Goal: Information Seeking & Learning: Learn about a topic

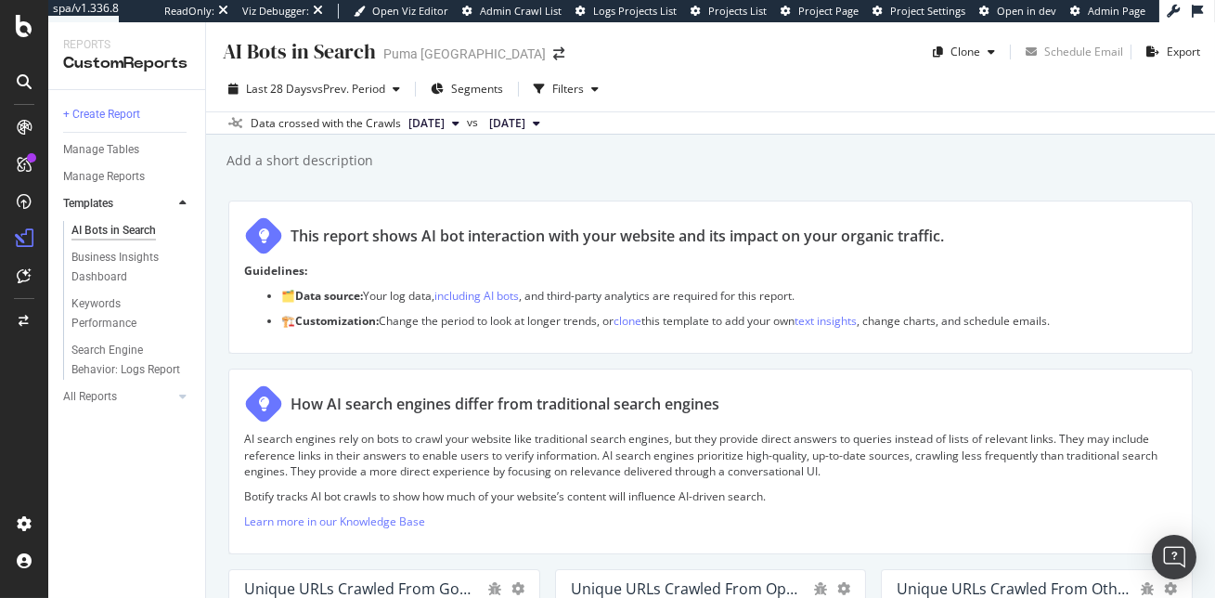
scroll to position [2146, 0]
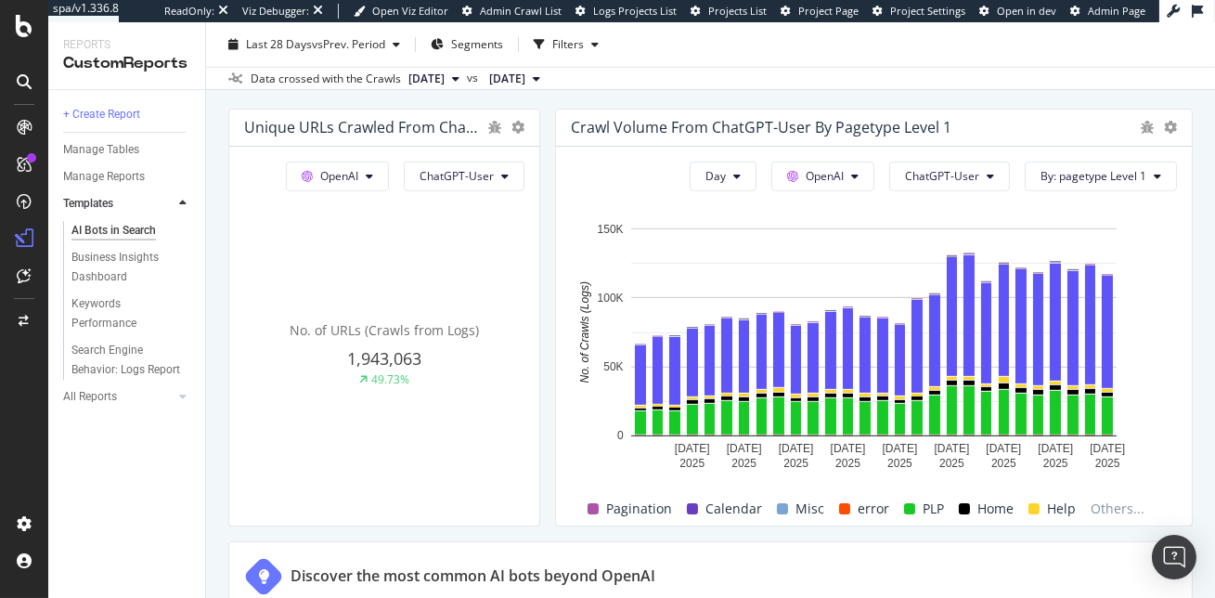
click at [113, 490] on div "+ Create Report Manage Tables Manage Reports Templates AI Bots in Search Busine…" at bounding box center [126, 344] width 157 height 508
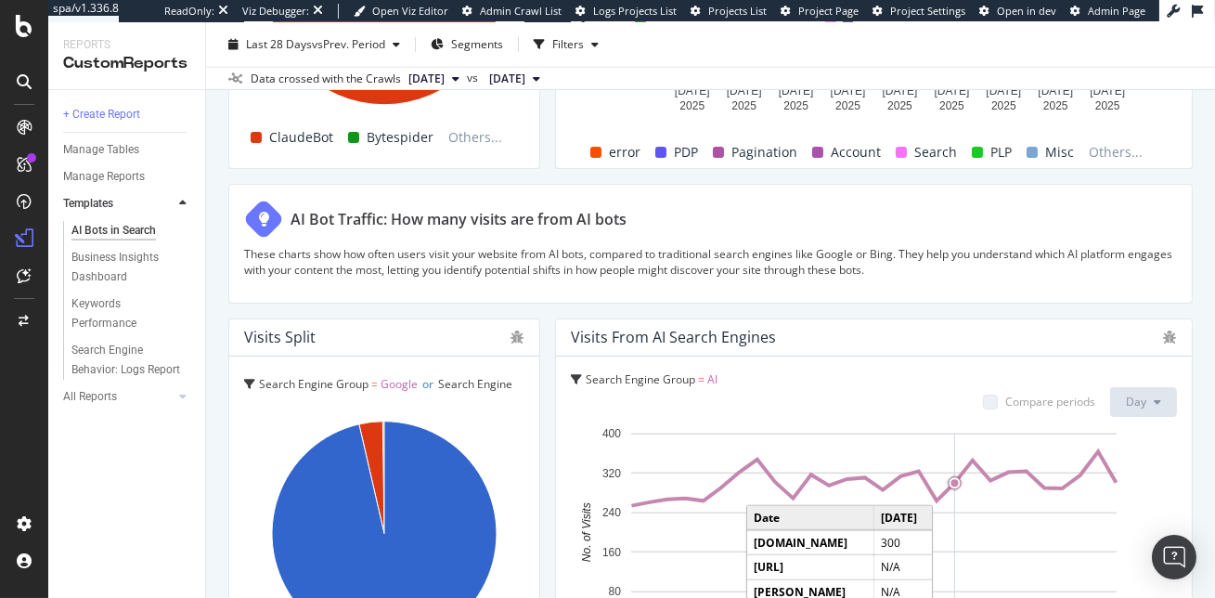
scroll to position [3206, 0]
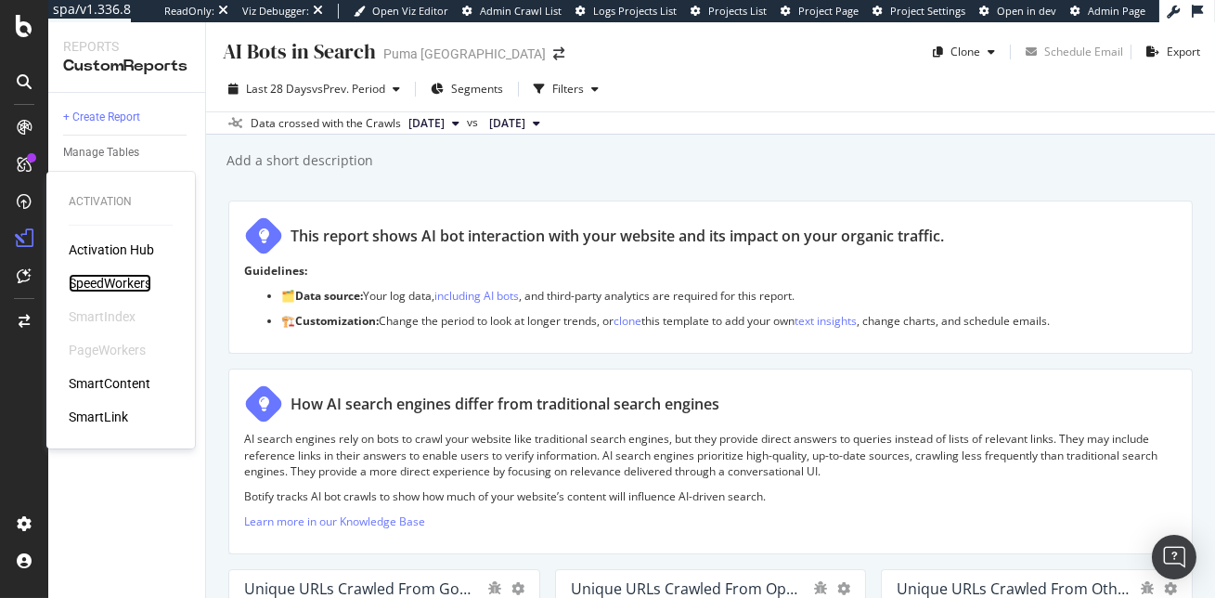
click at [114, 280] on div "SpeedWorkers" at bounding box center [110, 283] width 83 height 19
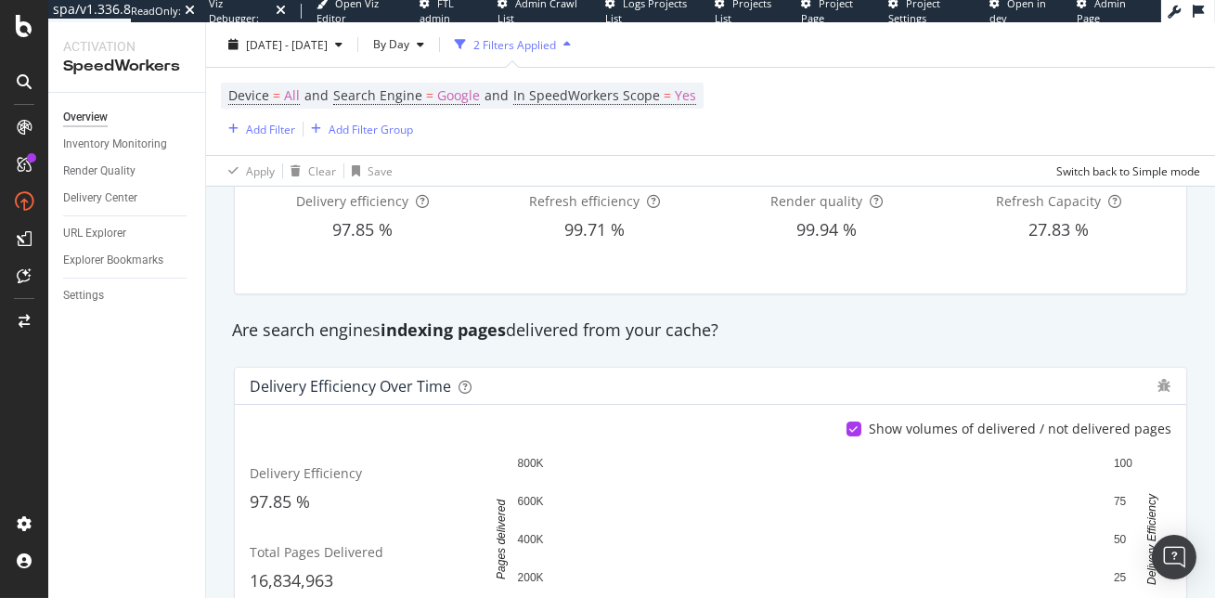
scroll to position [139, 0]
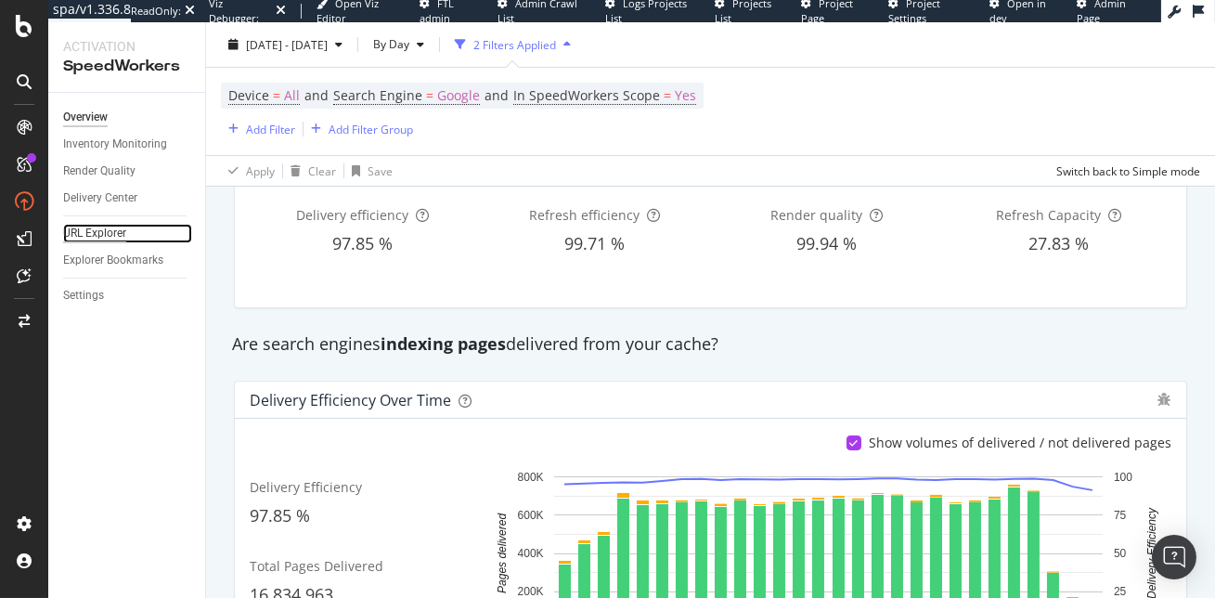
click at [90, 233] on div "URL Explorer" at bounding box center [94, 233] width 63 height 19
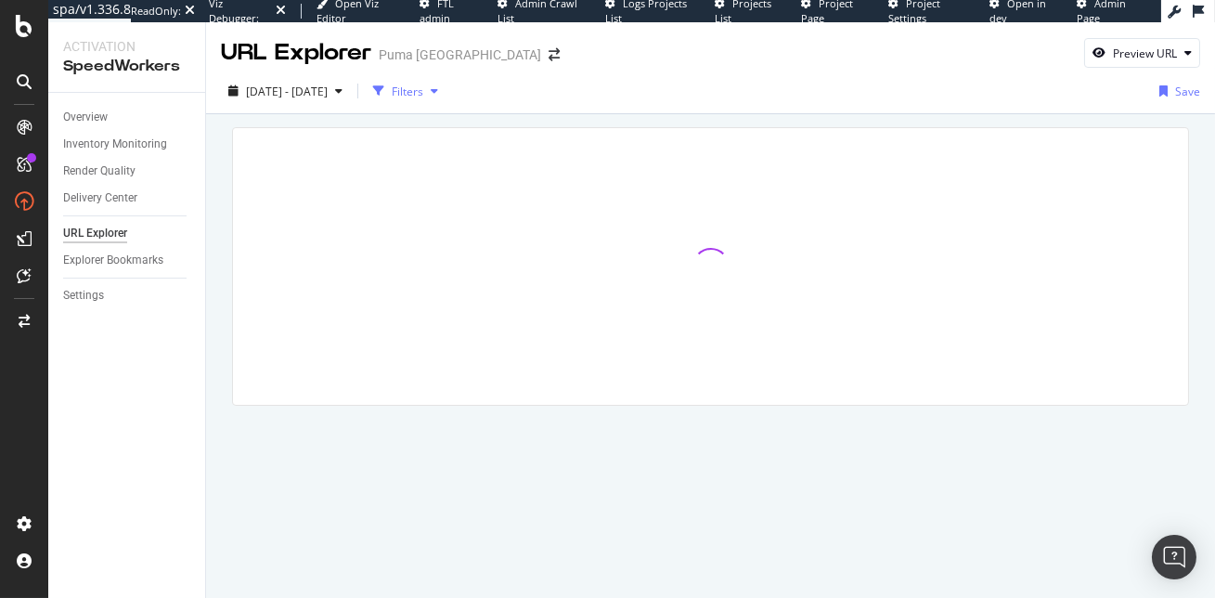
click at [423, 96] on div "Filters" at bounding box center [408, 92] width 32 height 16
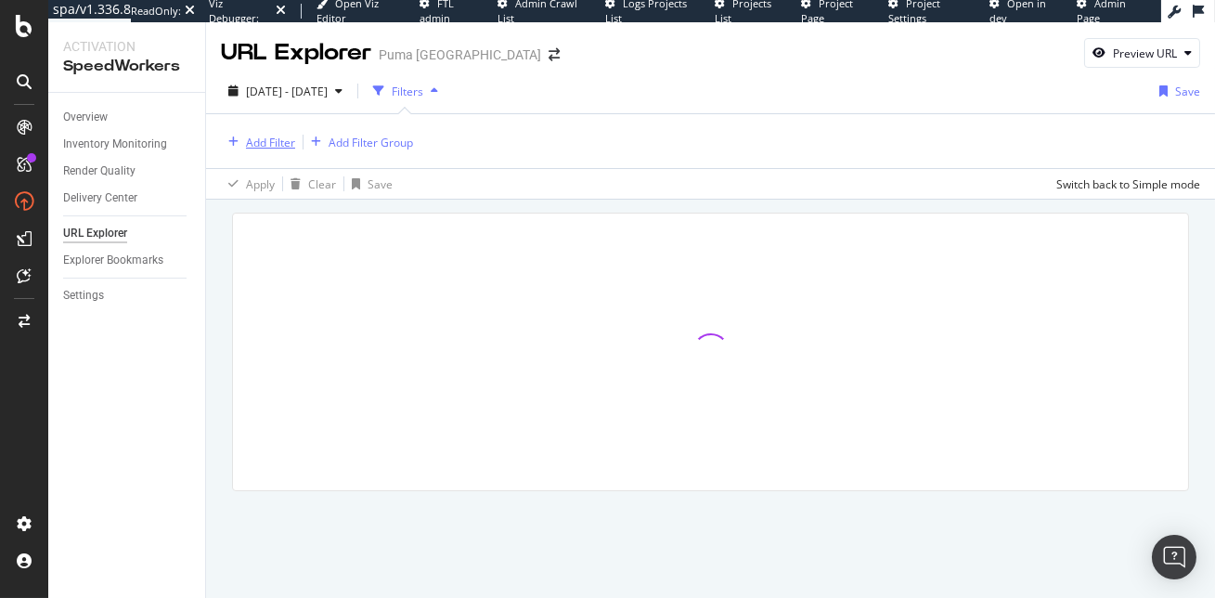
click at [264, 136] on div "Add Filter" at bounding box center [270, 143] width 49 height 16
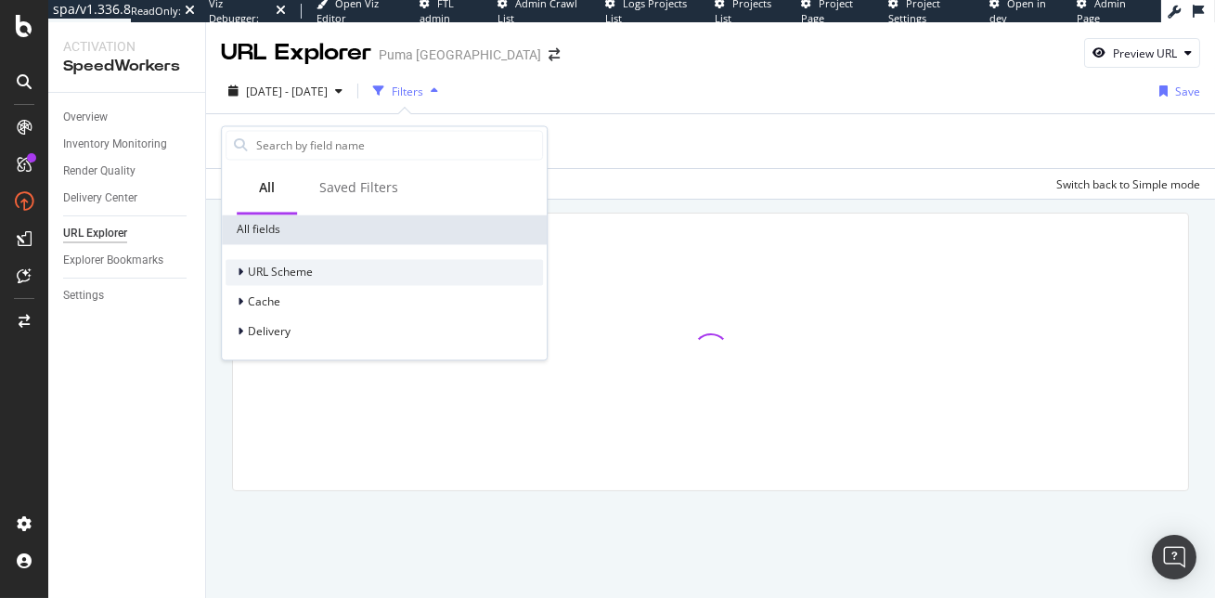
click at [264, 275] on span "URL Scheme" at bounding box center [280, 272] width 65 height 16
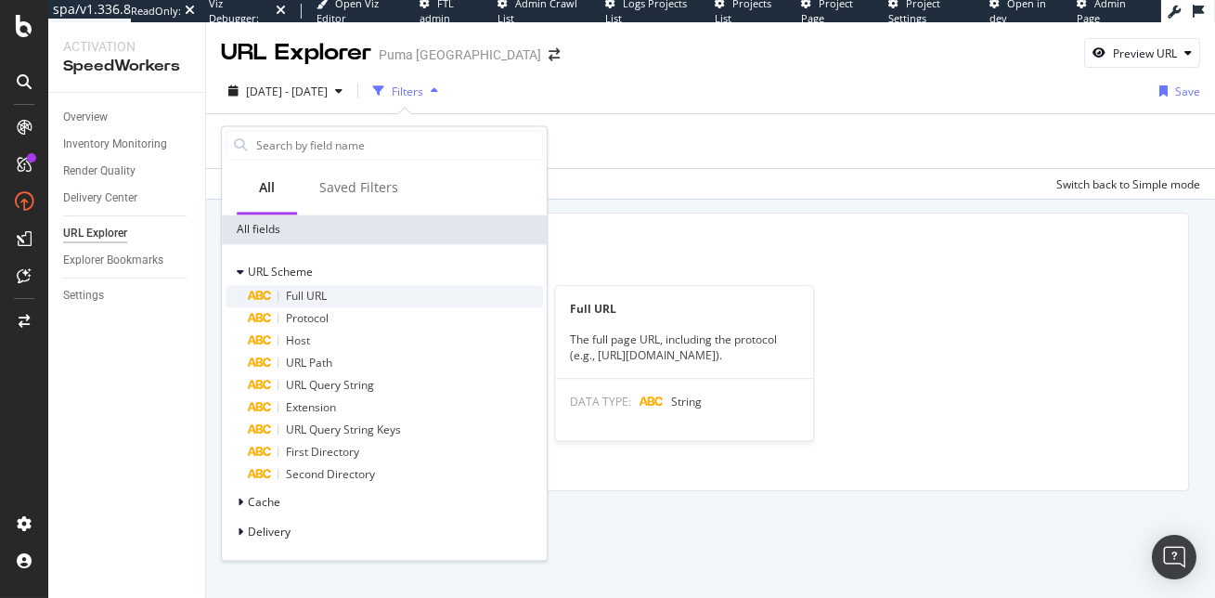
click at [282, 294] on div "Full URL" at bounding box center [395, 296] width 295 height 22
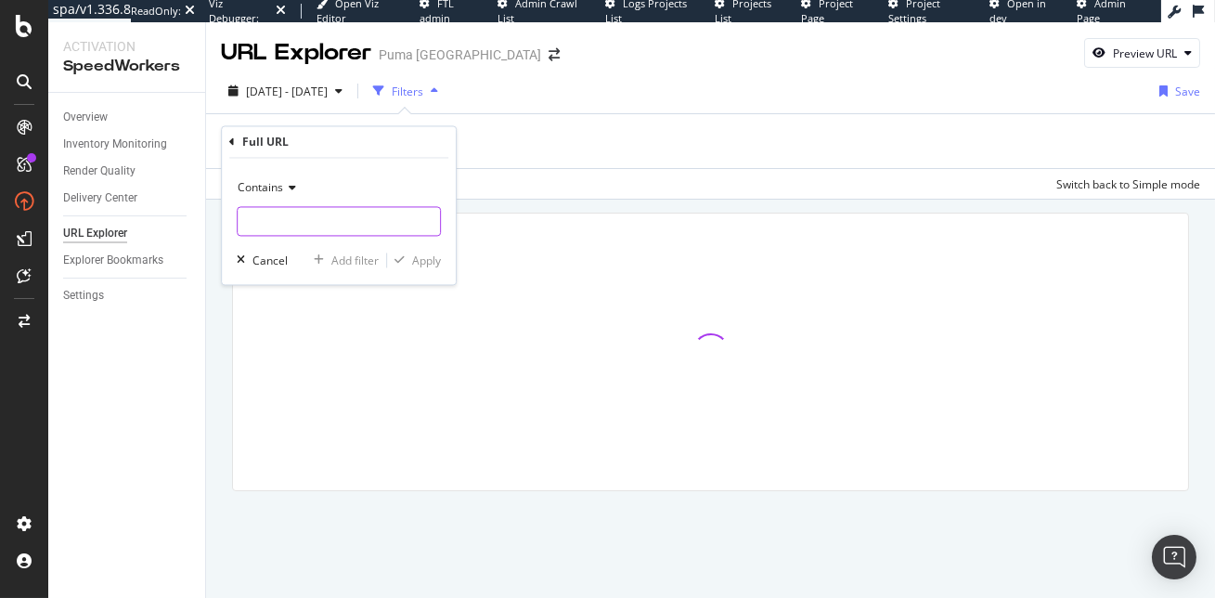
click at [263, 215] on input "text" at bounding box center [339, 222] width 202 height 30
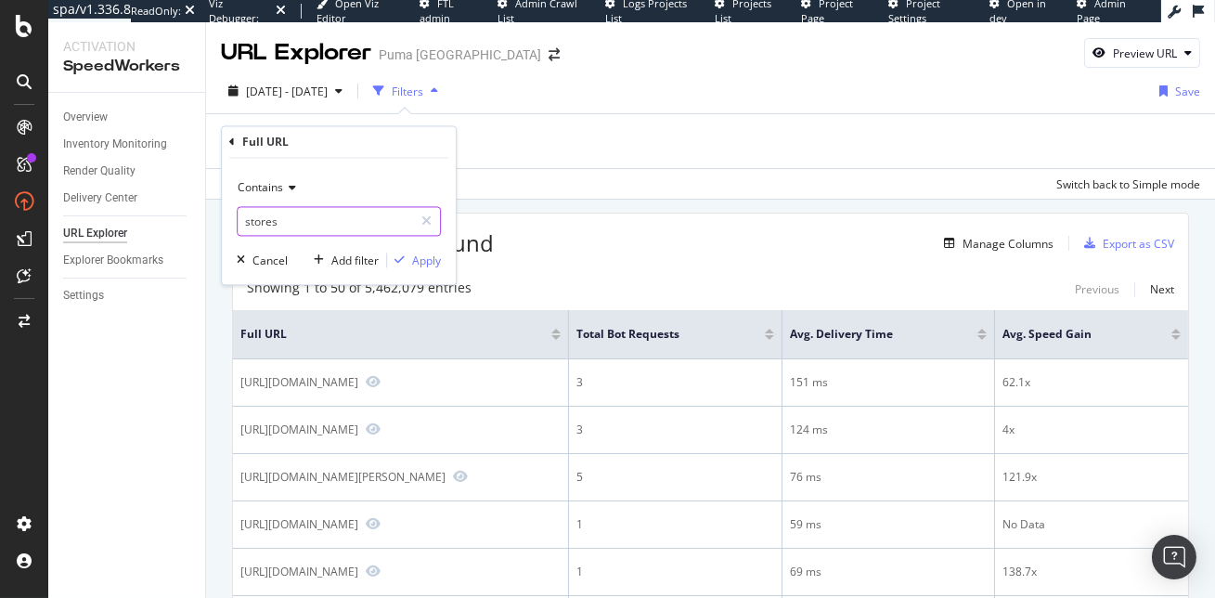
click at [283, 226] on input "stores" at bounding box center [325, 222] width 175 height 30
type input "stores.puma"
click at [422, 256] on div "Apply" at bounding box center [426, 260] width 29 height 16
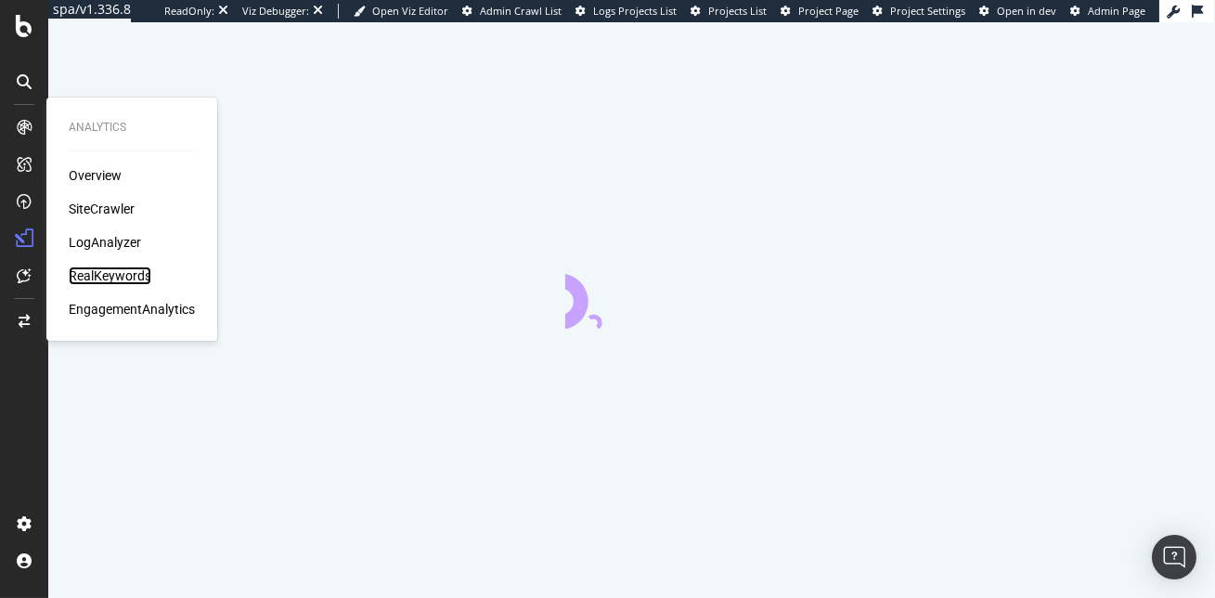
click at [95, 273] on div "RealKeywords" at bounding box center [110, 275] width 83 height 19
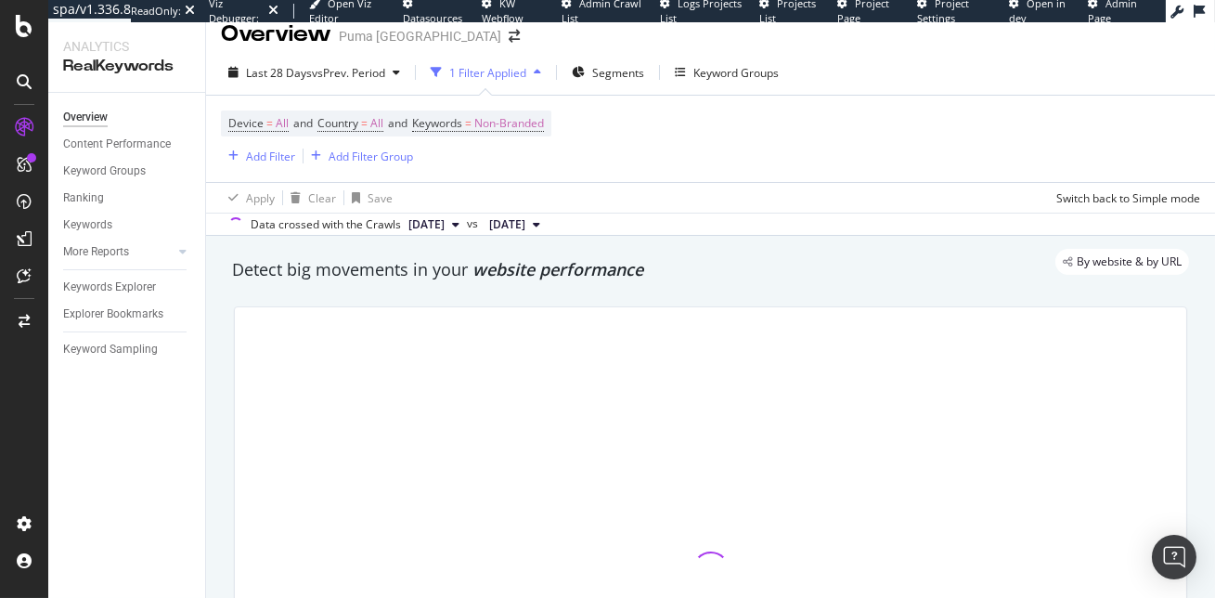
scroll to position [19, 0]
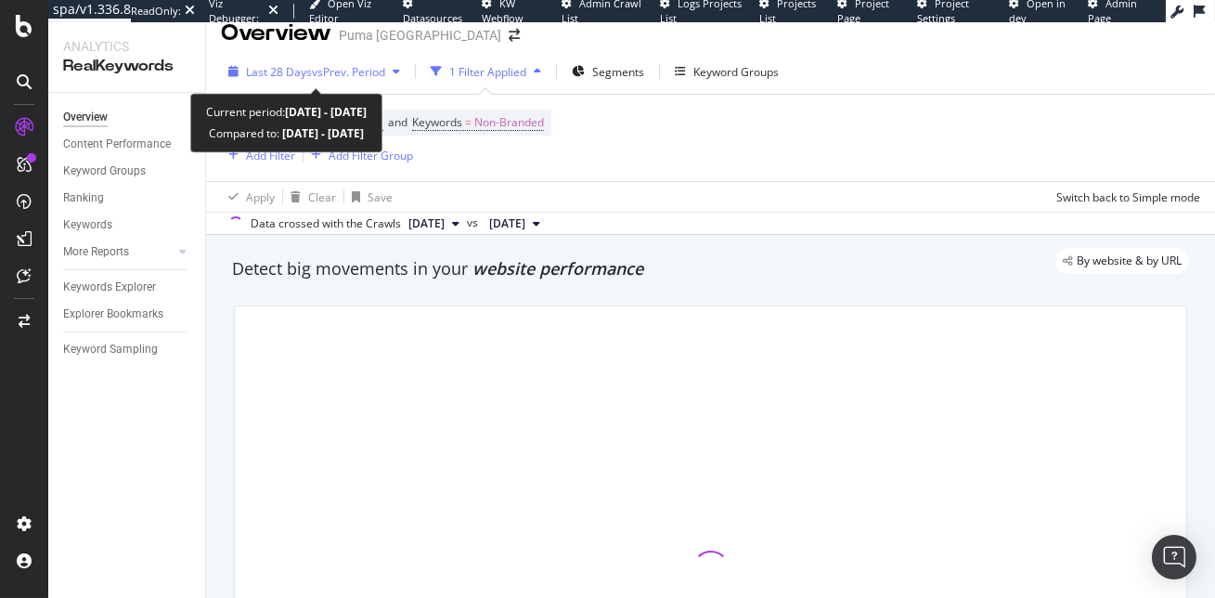
click at [342, 74] on span "vs Prev. Period" at bounding box center [348, 72] width 73 height 16
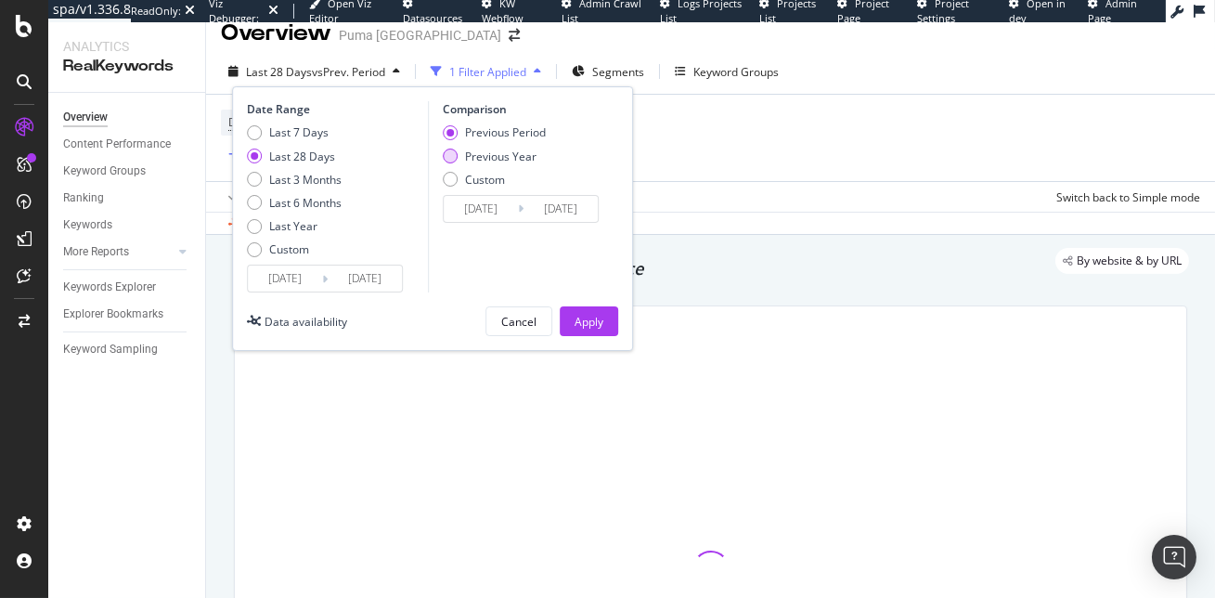
click at [481, 152] on div "Previous Year" at bounding box center [500, 156] width 71 height 16
type input "[DATE]"
click at [589, 314] on div "Apply" at bounding box center [588, 322] width 29 height 16
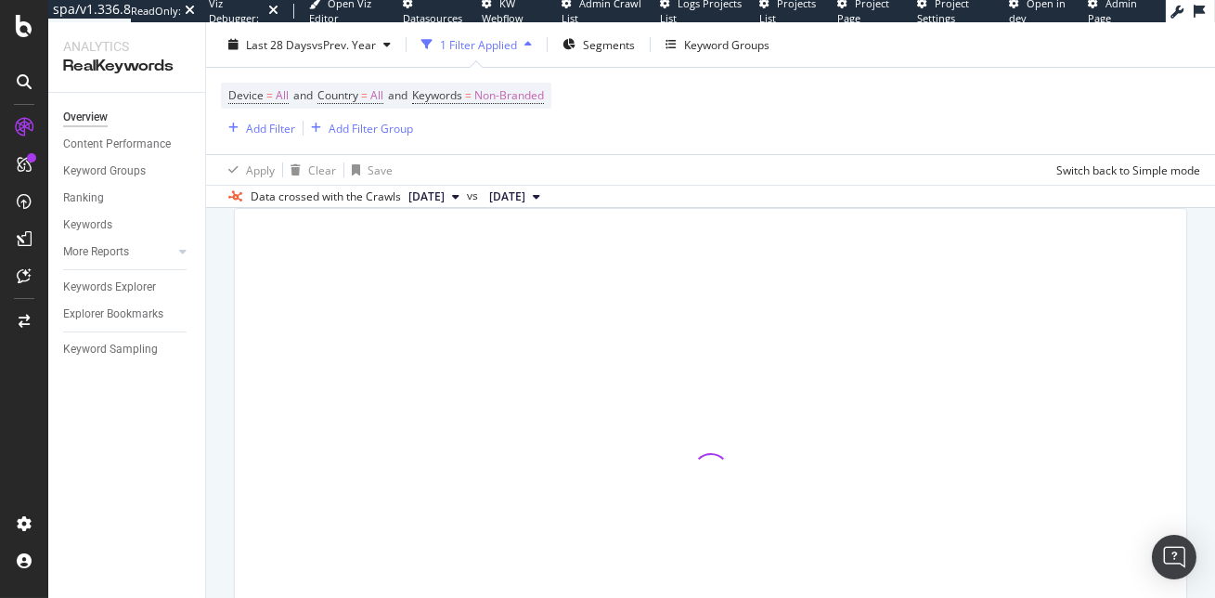
scroll to position [108, 0]
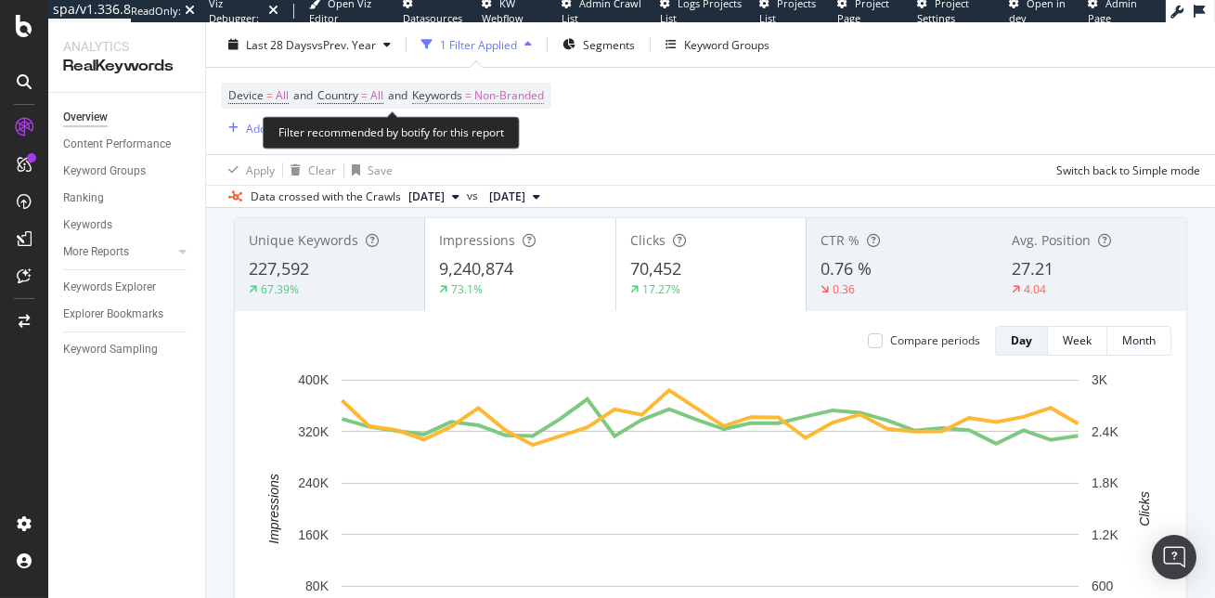
click at [520, 97] on span "Non-Branded" at bounding box center [509, 96] width 70 height 26
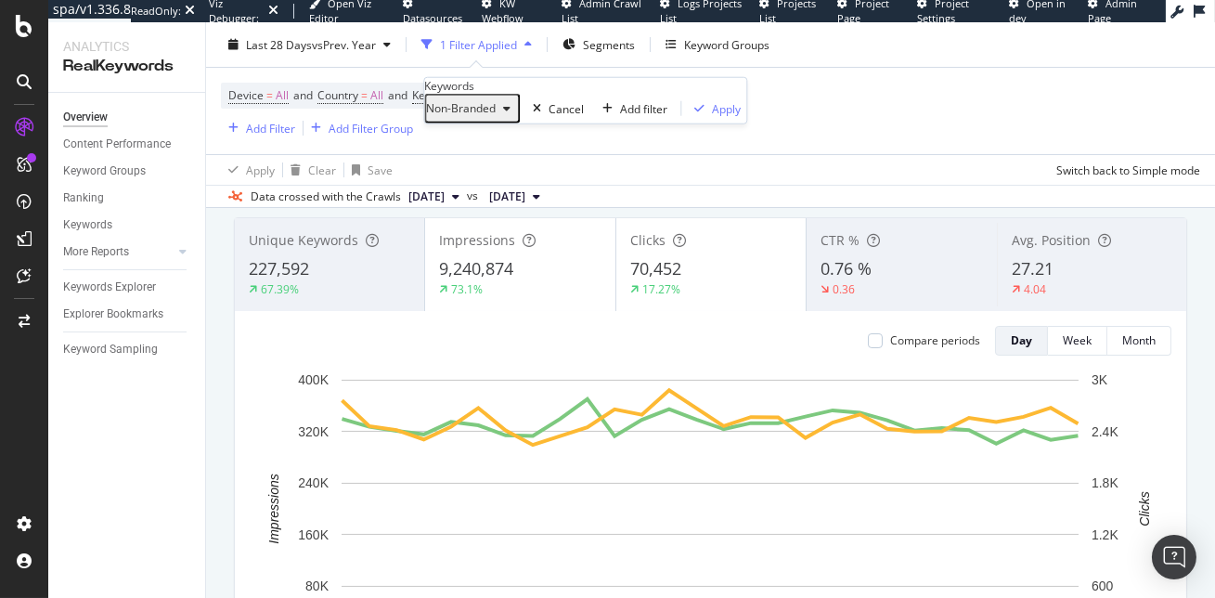
click at [496, 116] on span "Non-Branded" at bounding box center [461, 108] width 70 height 16
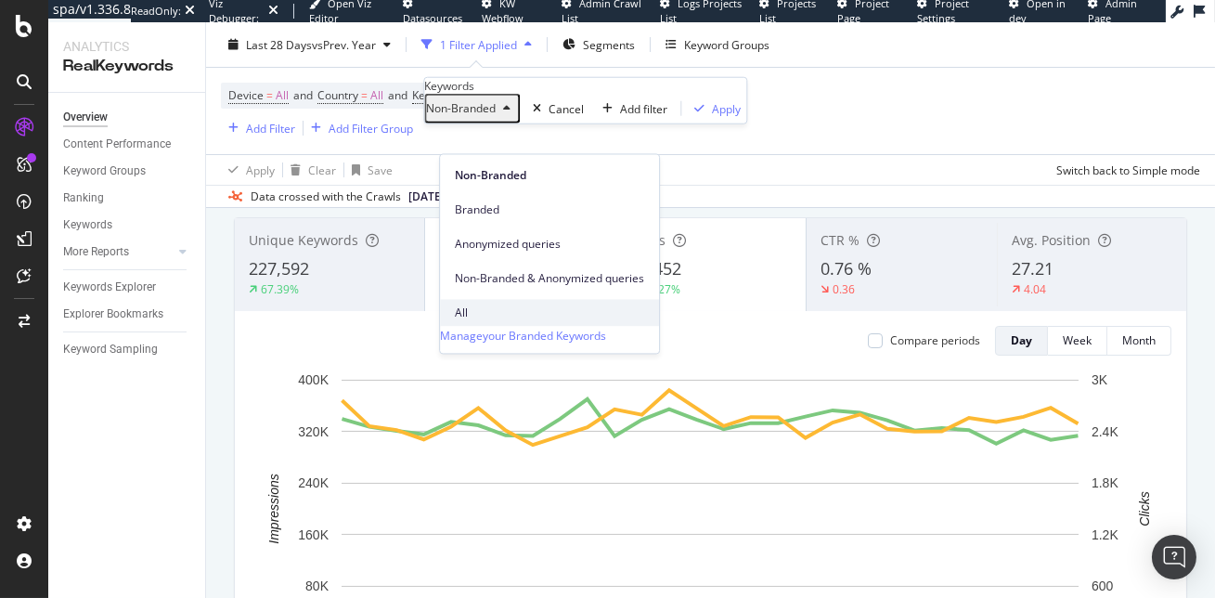
click at [485, 299] on div "All" at bounding box center [549, 312] width 219 height 27
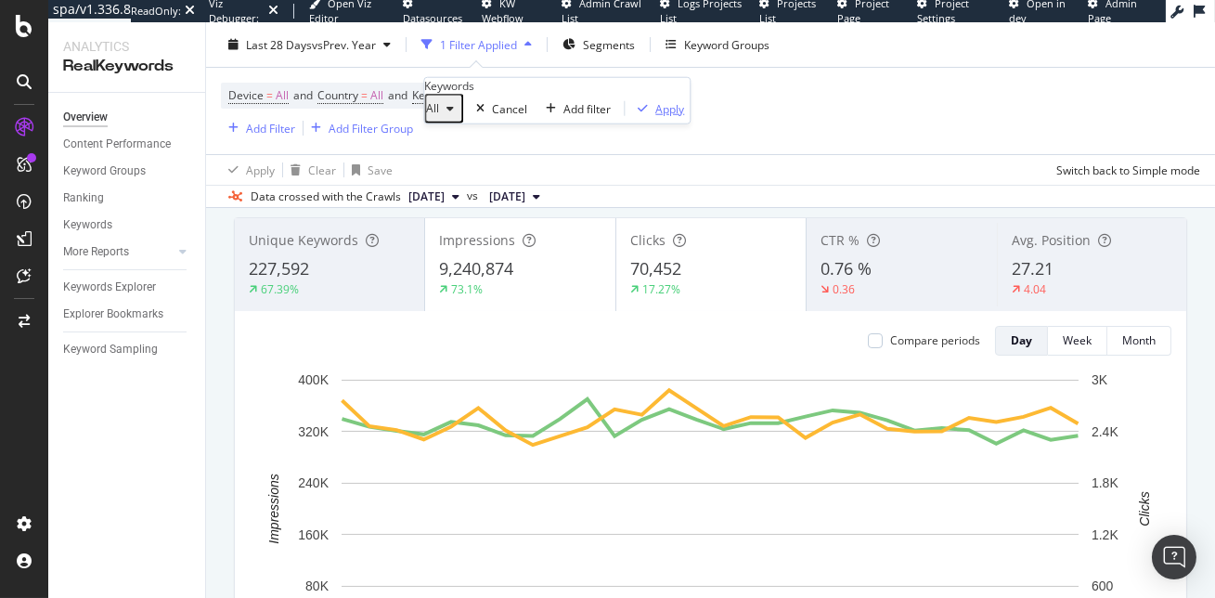
click at [655, 116] on div "Apply" at bounding box center [669, 108] width 29 height 16
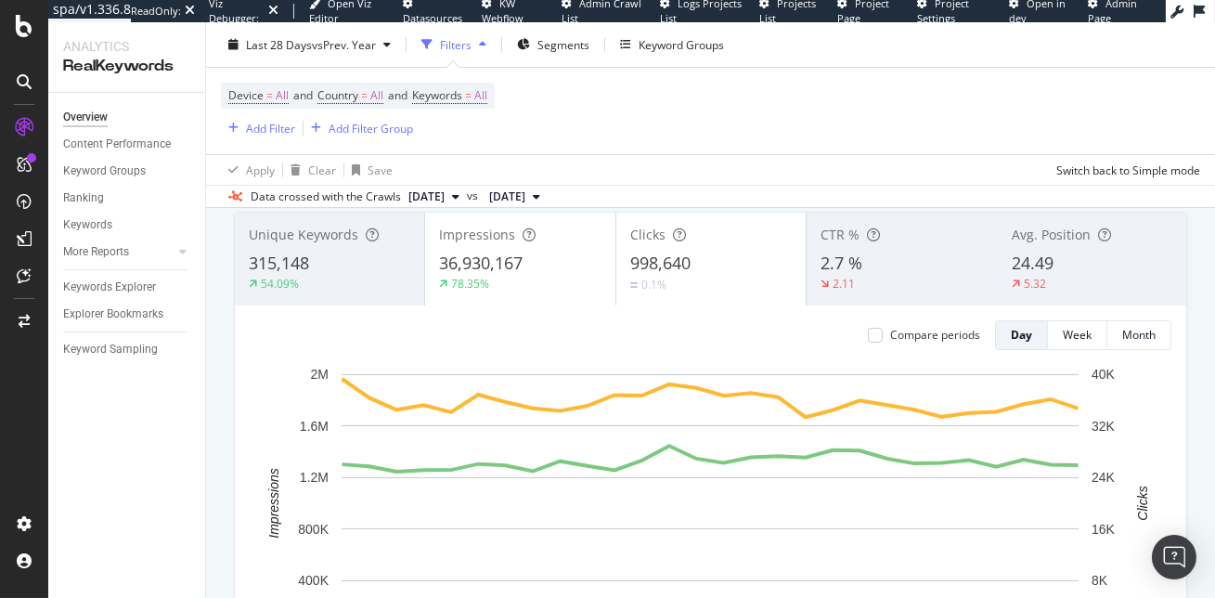
scroll to position [99, 0]
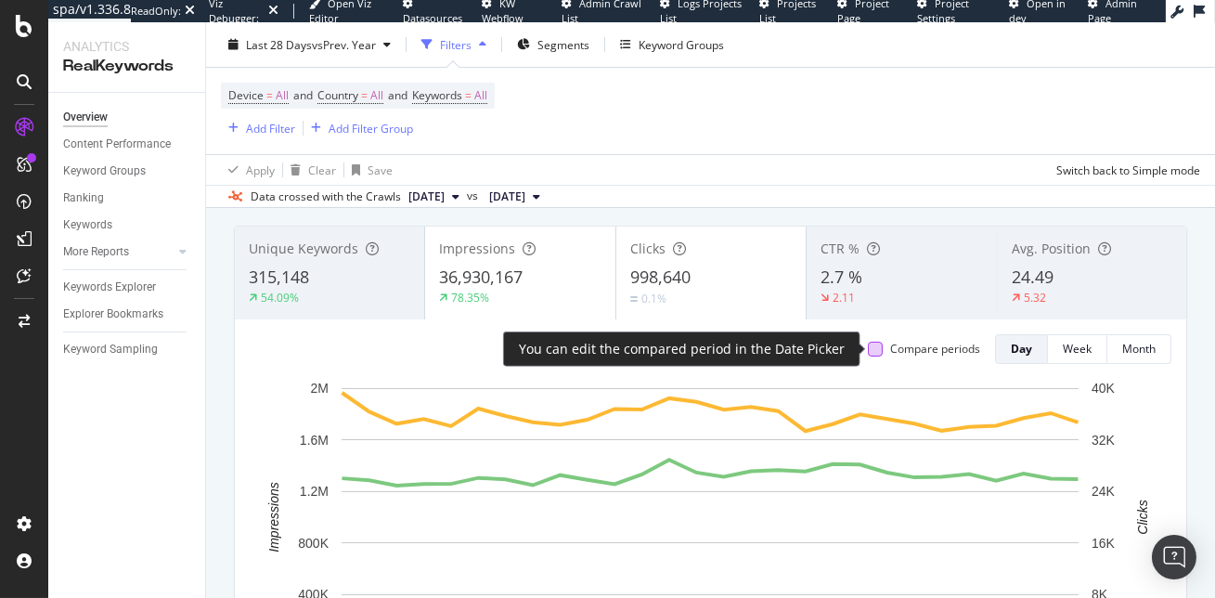
click at [872, 342] on div at bounding box center [875, 349] width 15 height 15
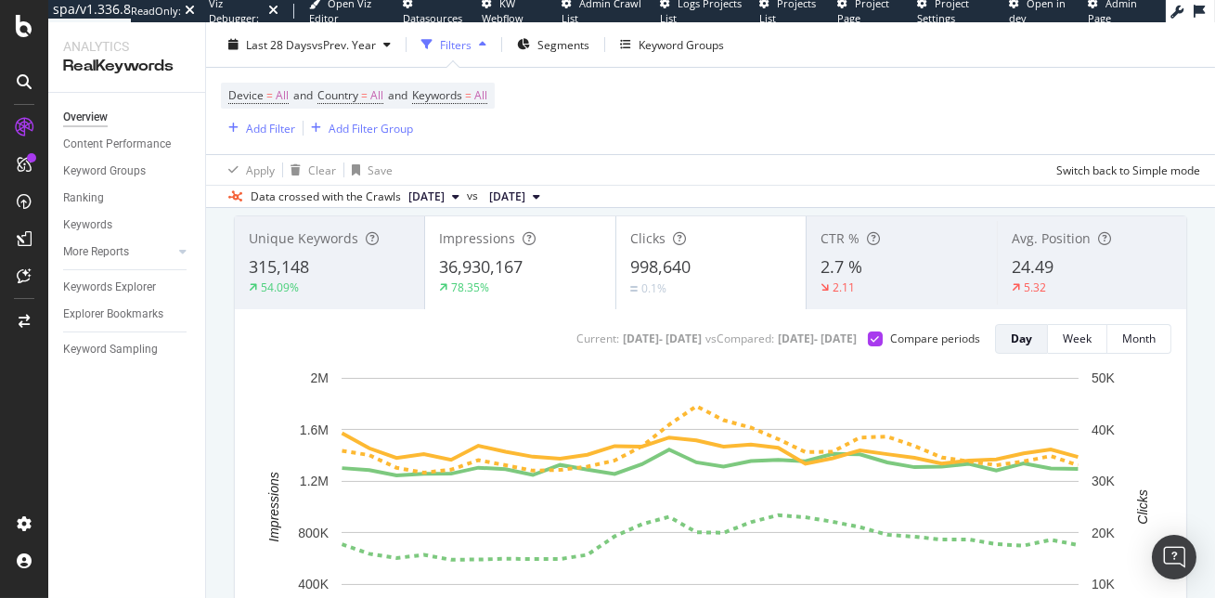
scroll to position [106, 0]
